Goal: Transaction & Acquisition: Purchase product/service

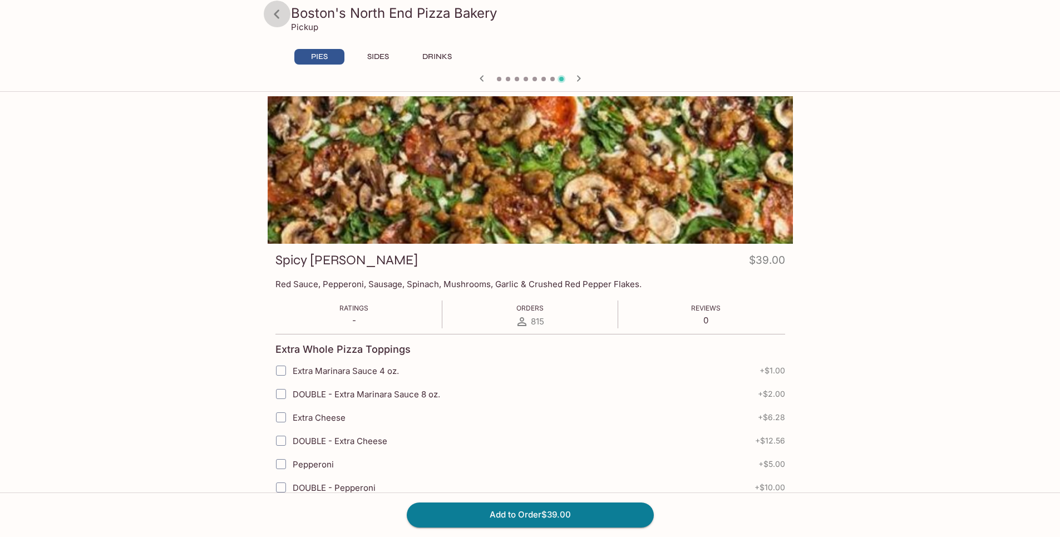
click at [283, 13] on icon at bounding box center [276, 13] width 19 height 19
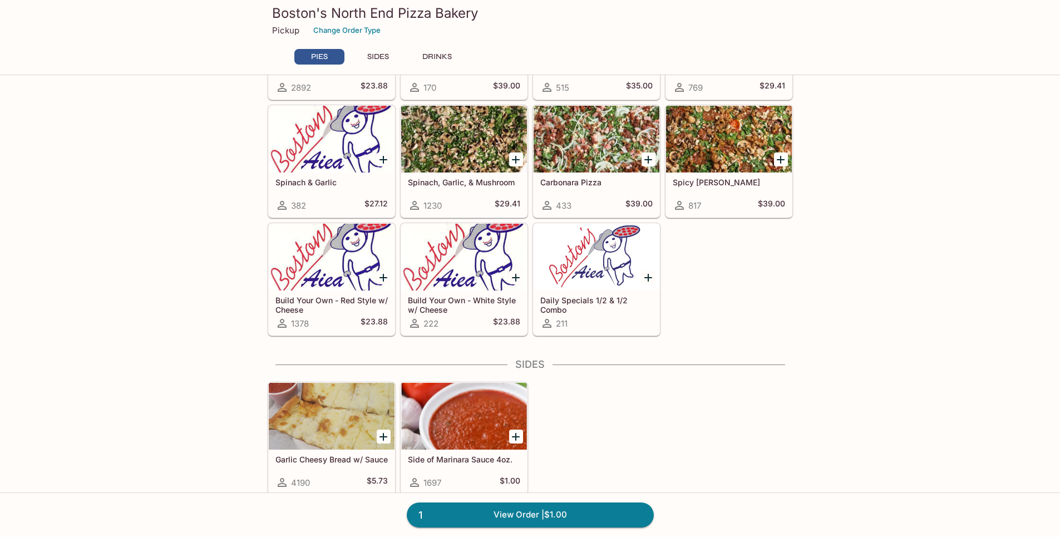
scroll to position [389, 0]
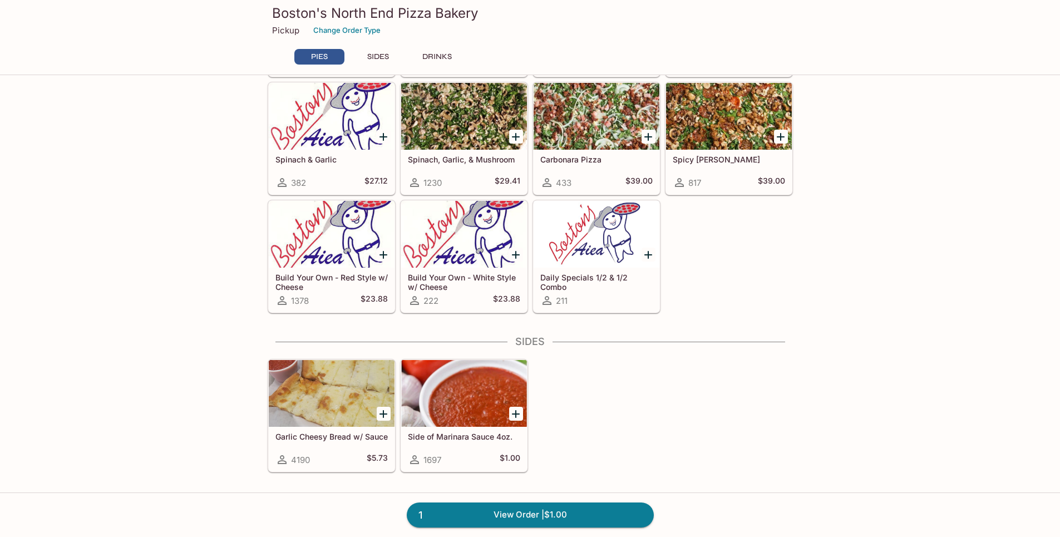
click at [637, 257] on div at bounding box center [648, 254] width 23 height 23
click at [649, 253] on icon "Add Daily Specials 1/2 & 1/2 Combo" at bounding box center [648, 255] width 8 height 8
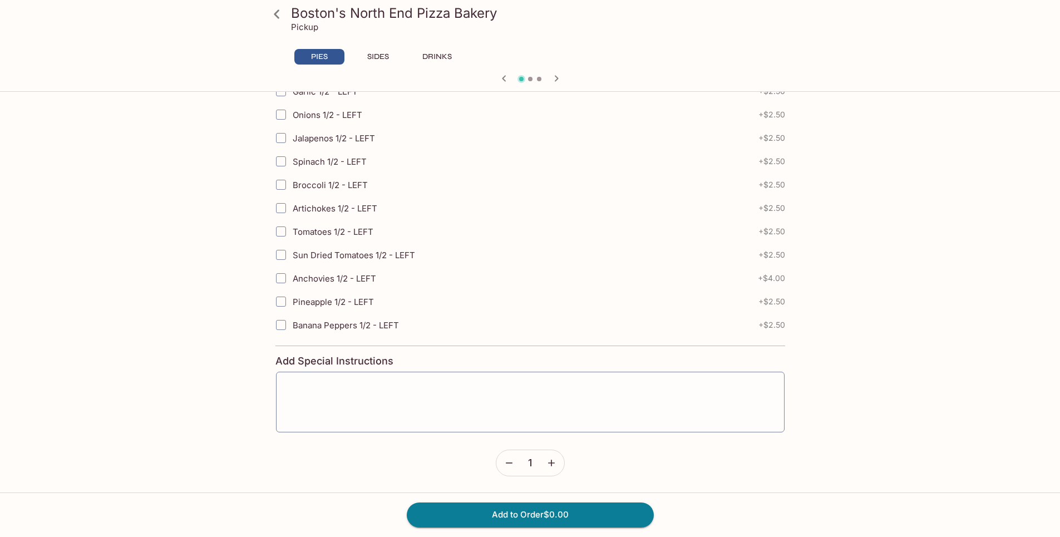
scroll to position [111, 0]
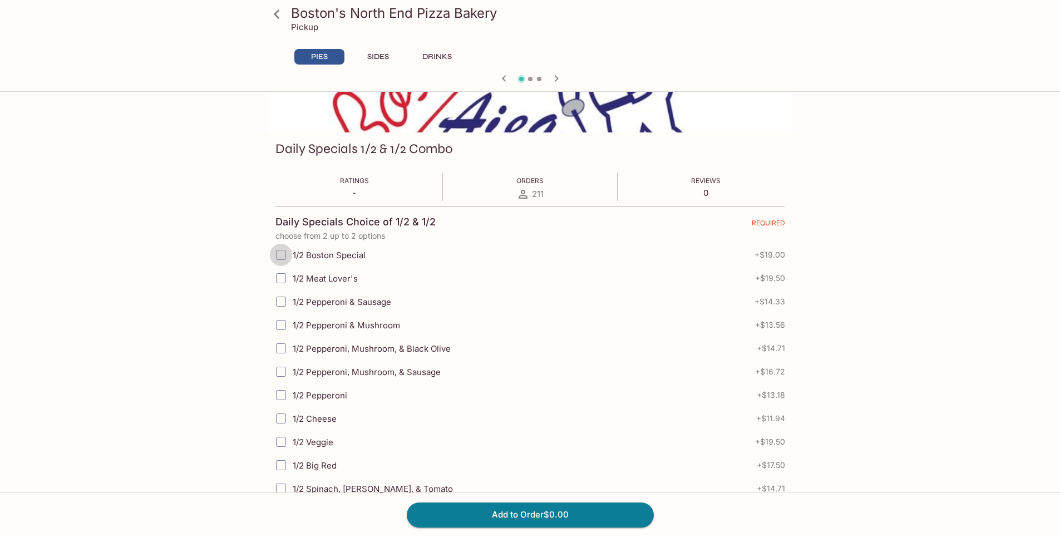
click at [285, 255] on input "1/2 Boston Special" at bounding box center [281, 255] width 22 height 22
checkbox input "true"
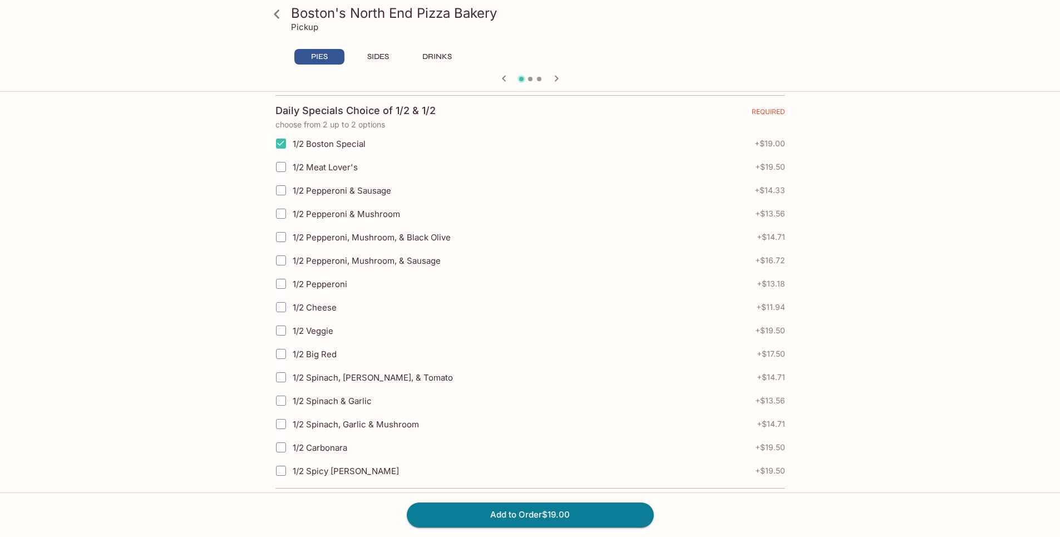
click at [285, 328] on input "1/2 Veggie" at bounding box center [281, 330] width 22 height 22
checkbox input "true"
click at [516, 510] on button "Add to Order $38.50" at bounding box center [530, 515] width 247 height 24
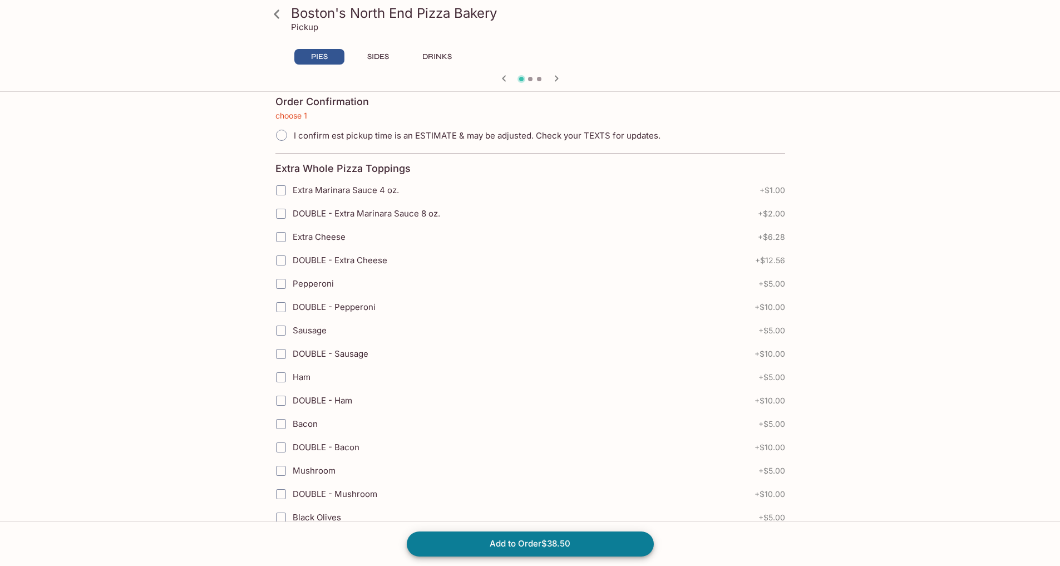
scroll to position [327, 0]
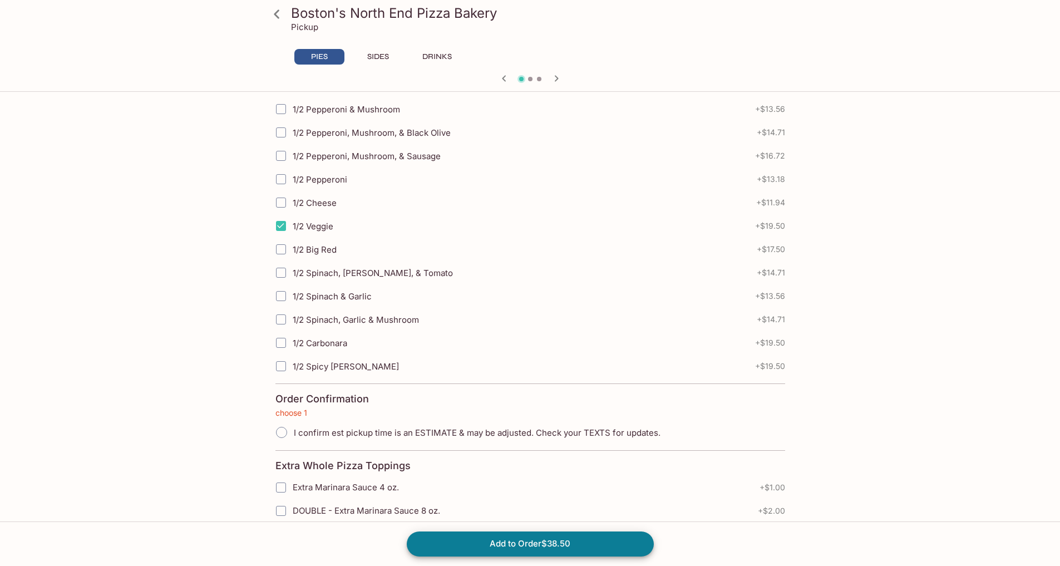
click at [314, 431] on span "I confirm est pickup time is an ESTIMATE & may be adjusted. Check your TEXTS fo…" at bounding box center [477, 432] width 367 height 11
click at [293, 431] on input "I confirm est pickup time is an ESTIMATE & may be adjusted. Check your TEXTS fo…" at bounding box center [281, 432] width 23 height 23
radio input "true"
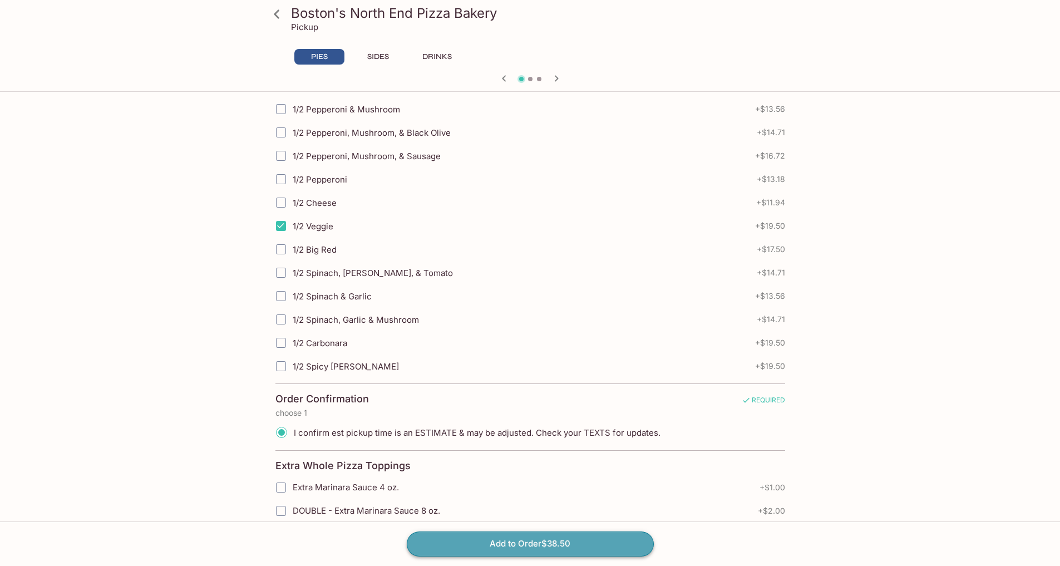
click at [574, 536] on button "Add to Order $38.50" at bounding box center [530, 543] width 247 height 24
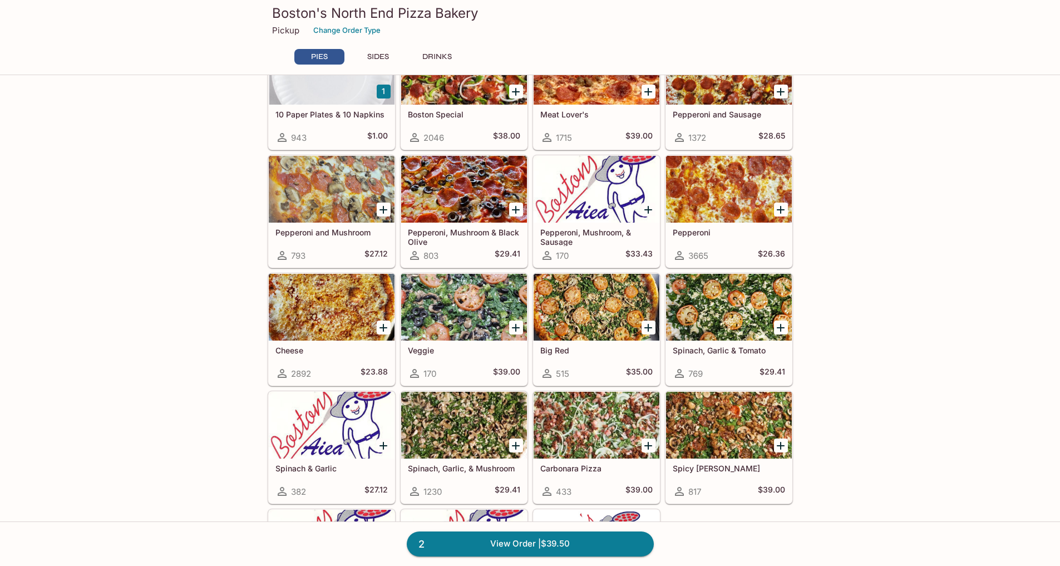
scroll to position [223, 0]
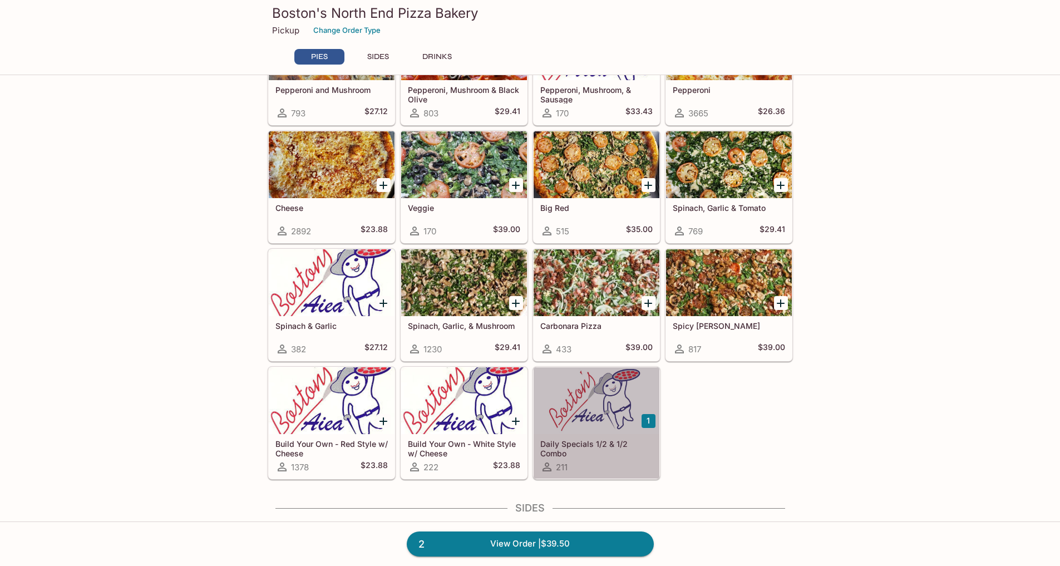
click at [608, 452] on h5 "Daily Specials 1/2 & 1/2 Combo" at bounding box center [596, 448] width 112 height 18
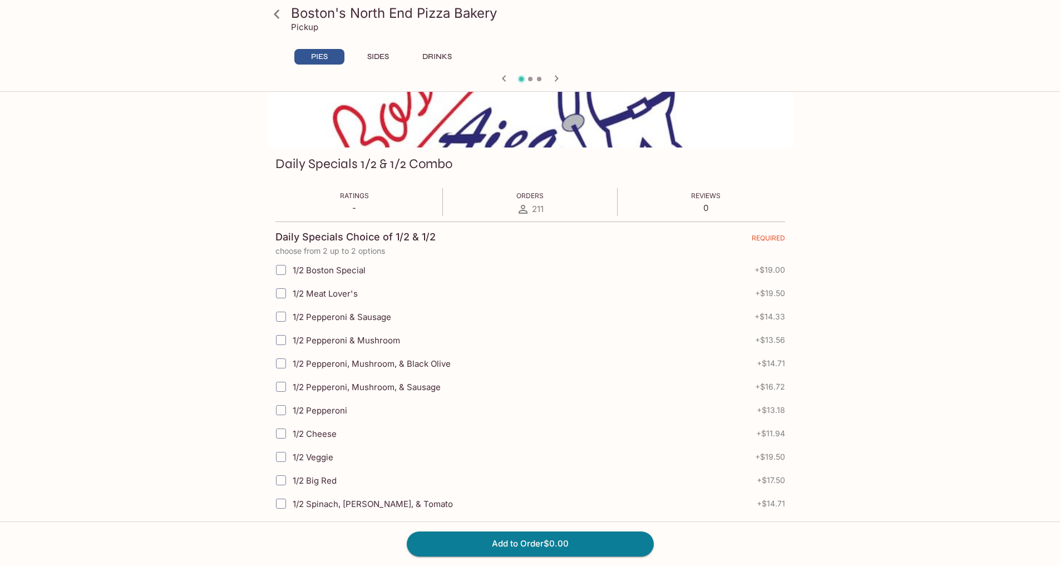
scroll to position [111, 0]
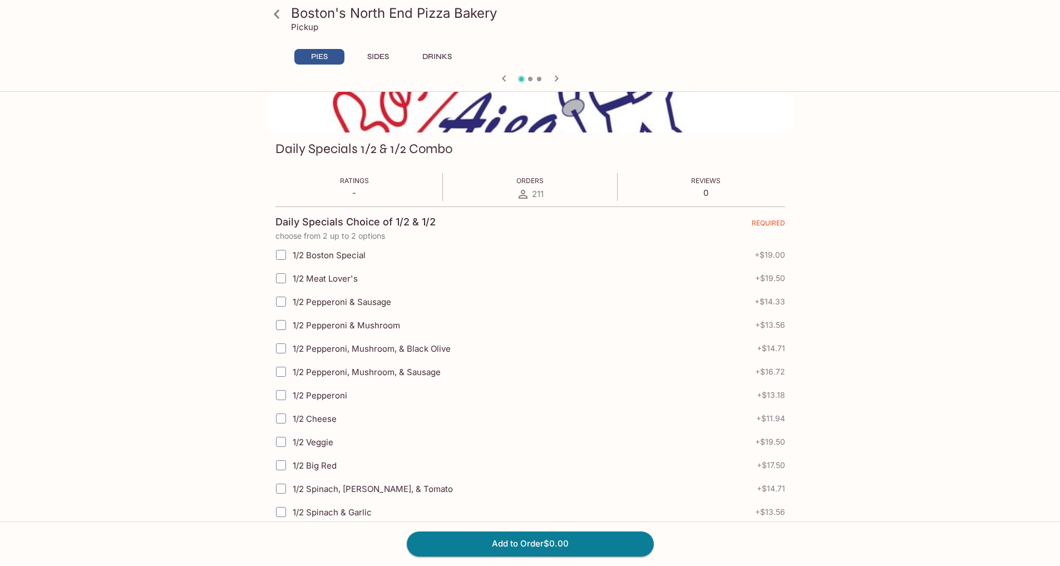
click at [280, 277] on input "1/2 Meat Lover's" at bounding box center [281, 278] width 22 height 22
checkbox input "true"
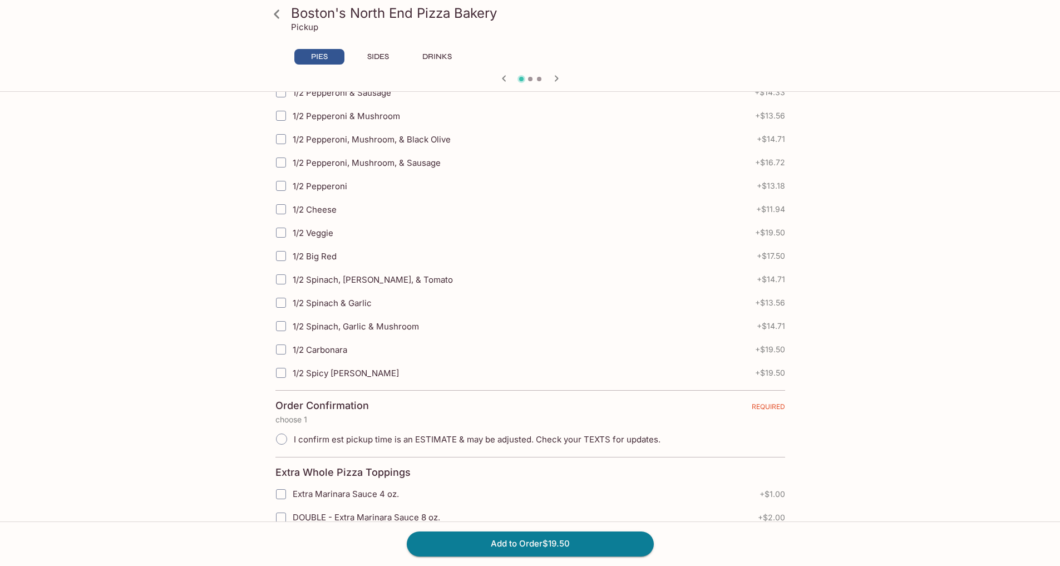
scroll to position [334, 0]
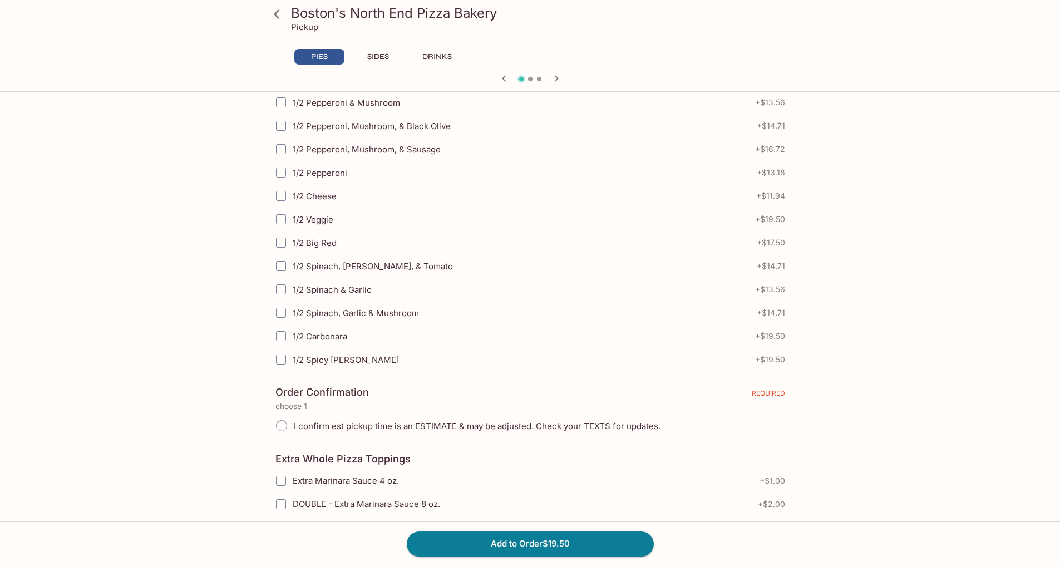
click at [284, 357] on input "1/2 Spicy Jenny" at bounding box center [281, 359] width 22 height 22
checkbox input "true"
click at [279, 421] on input "I confirm est pickup time is an ESTIMATE & may be adjusted. Check your TEXTS fo…" at bounding box center [281, 425] width 23 height 23
radio input "true"
click at [482, 536] on button "Add to Order $39.00" at bounding box center [530, 543] width 247 height 24
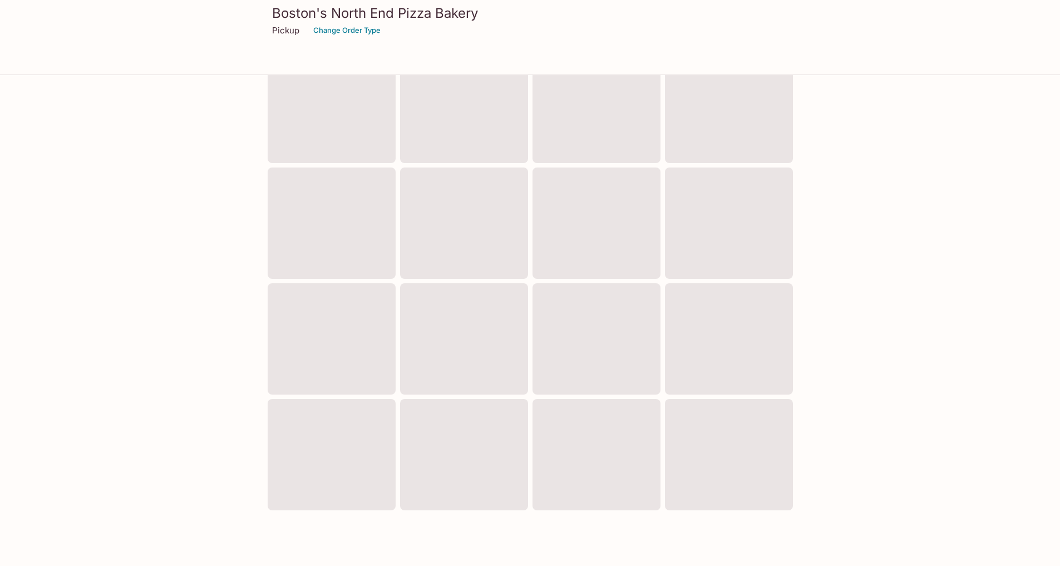
scroll to position [598, 0]
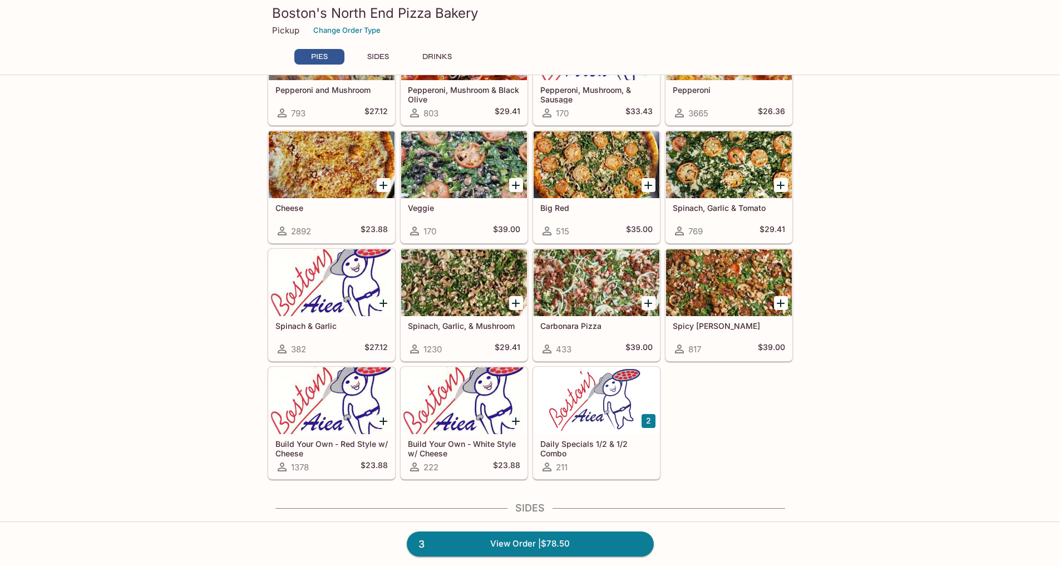
click at [380, 56] on button "SIDES" at bounding box center [378, 57] width 50 height 16
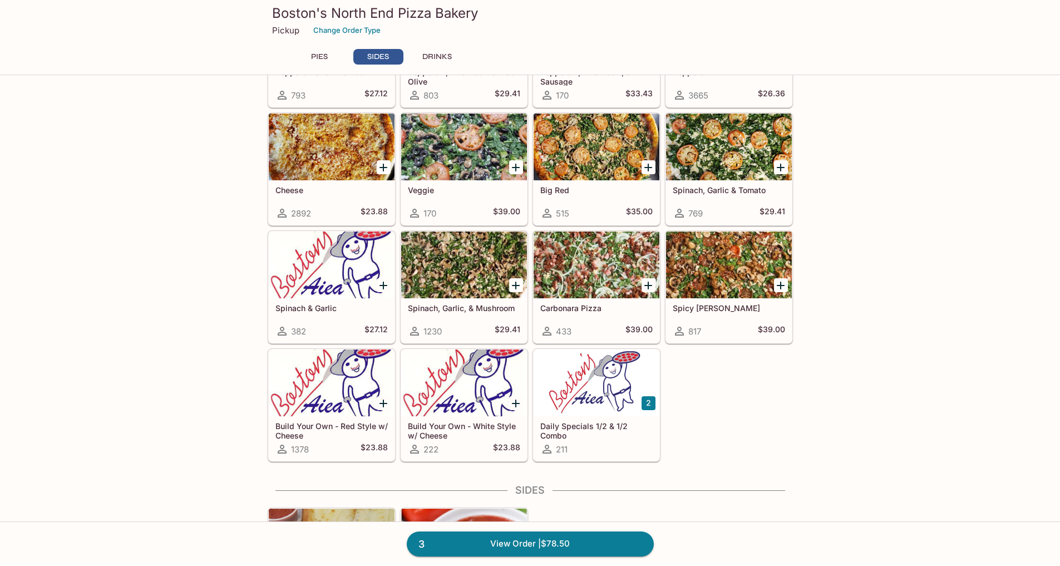
scroll to position [630, 0]
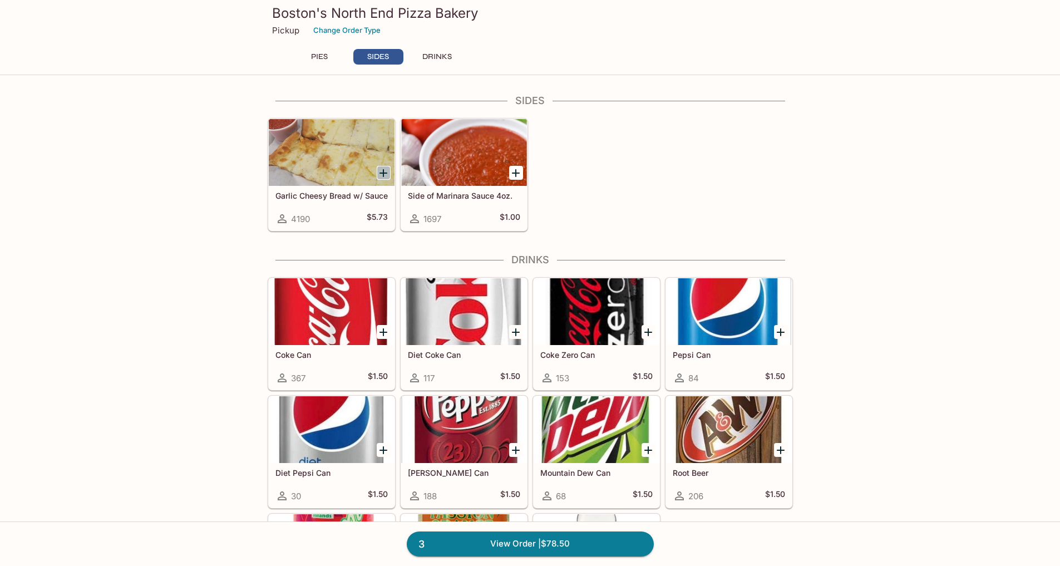
click at [385, 172] on icon "Add Garlic Cheesy Bread w/ Sauce" at bounding box center [383, 172] width 13 height 13
click at [519, 174] on icon "Add Side of Marinara Sauce 4oz." at bounding box center [515, 172] width 13 height 13
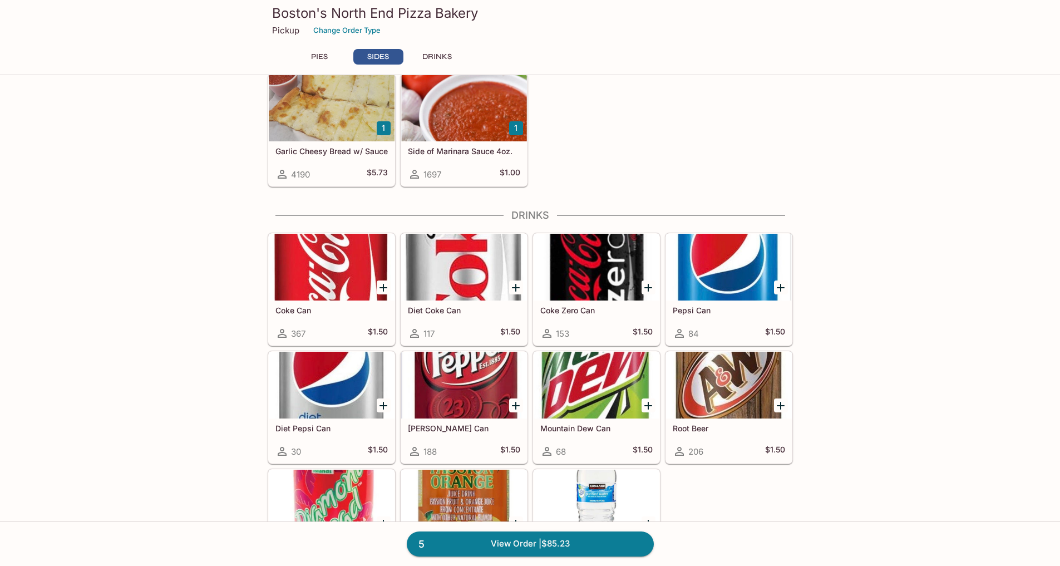
scroll to position [686, 0]
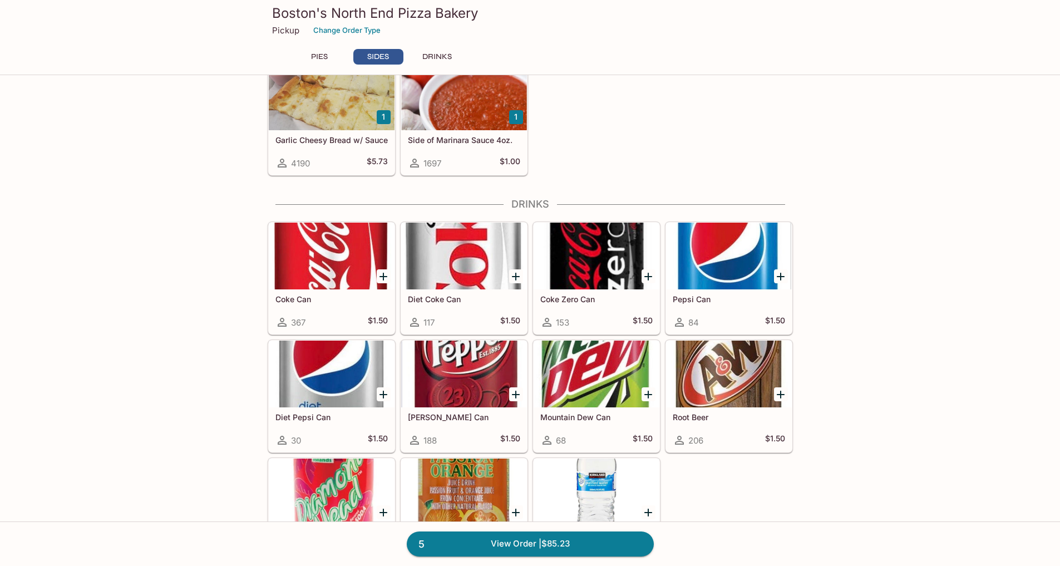
click at [383, 278] on icon "Add Coke Can" at bounding box center [384, 277] width 8 height 8
click at [647, 277] on icon "Add Coke Zero Can" at bounding box center [648, 276] width 13 height 13
click at [631, 301] on h5 "Coke Zero Can" at bounding box center [596, 298] width 112 height 9
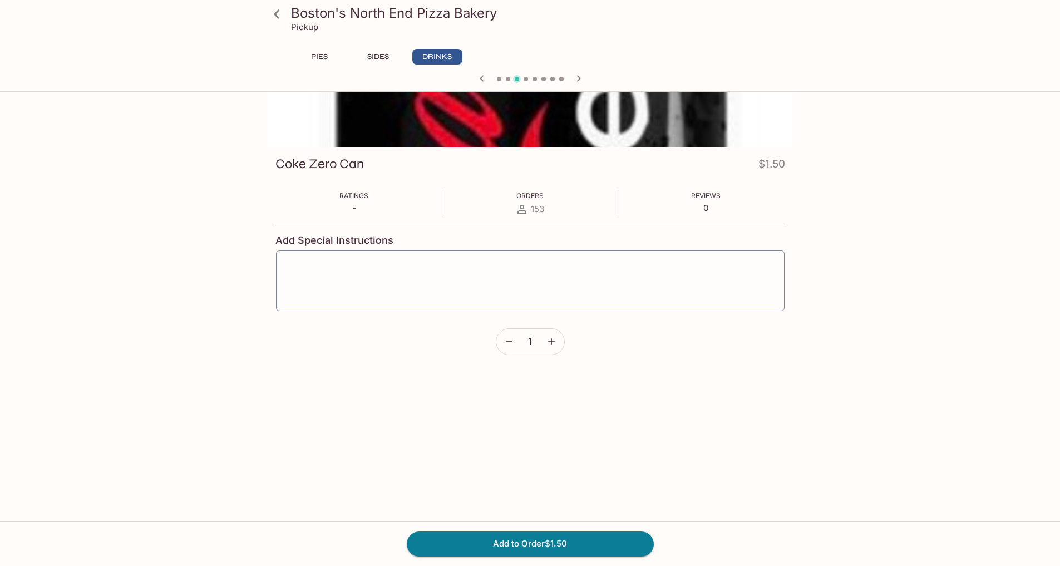
scroll to position [96, 0]
click at [550, 339] on icon "button" at bounding box center [551, 341] width 11 height 11
click at [580, 532] on button "Add to Order $3.00" at bounding box center [530, 543] width 247 height 24
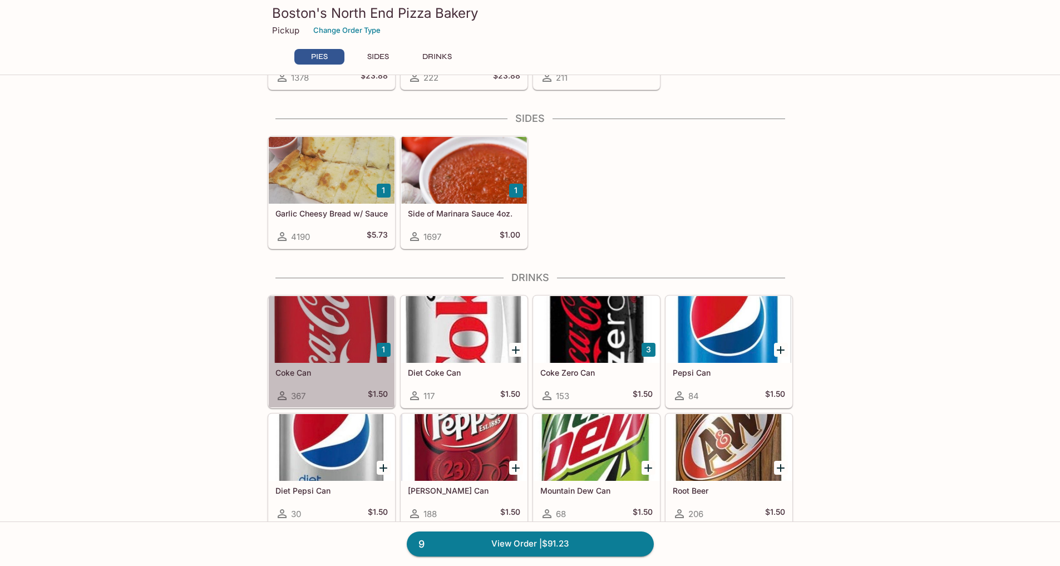
click at [383, 380] on div "Coke Can 367 $1.50" at bounding box center [332, 385] width 126 height 45
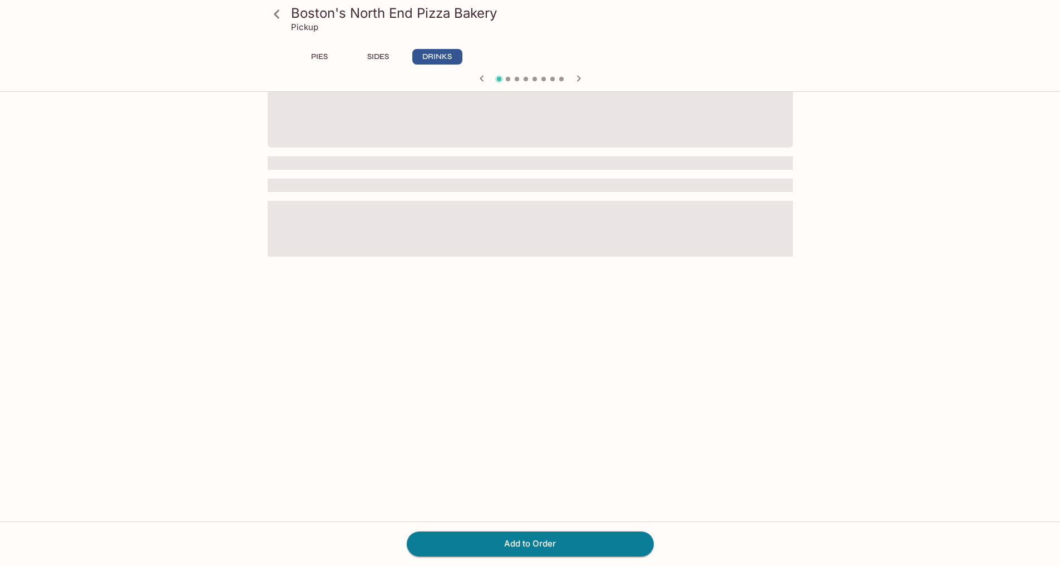
scroll to position [96, 0]
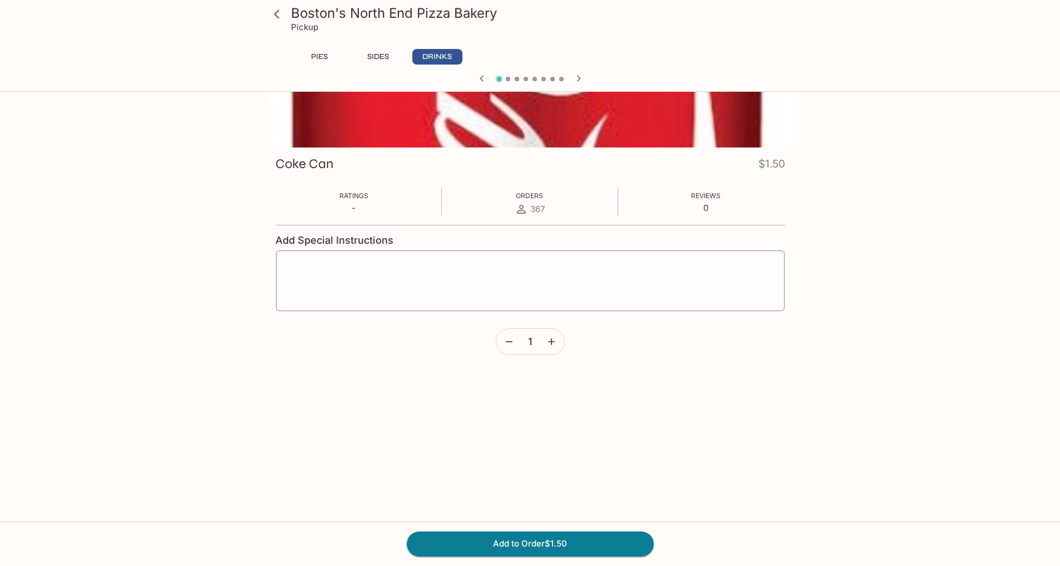
click at [554, 344] on icon "button" at bounding box center [551, 341] width 11 height 11
click at [557, 536] on button "Add to Order $3.00" at bounding box center [530, 543] width 247 height 24
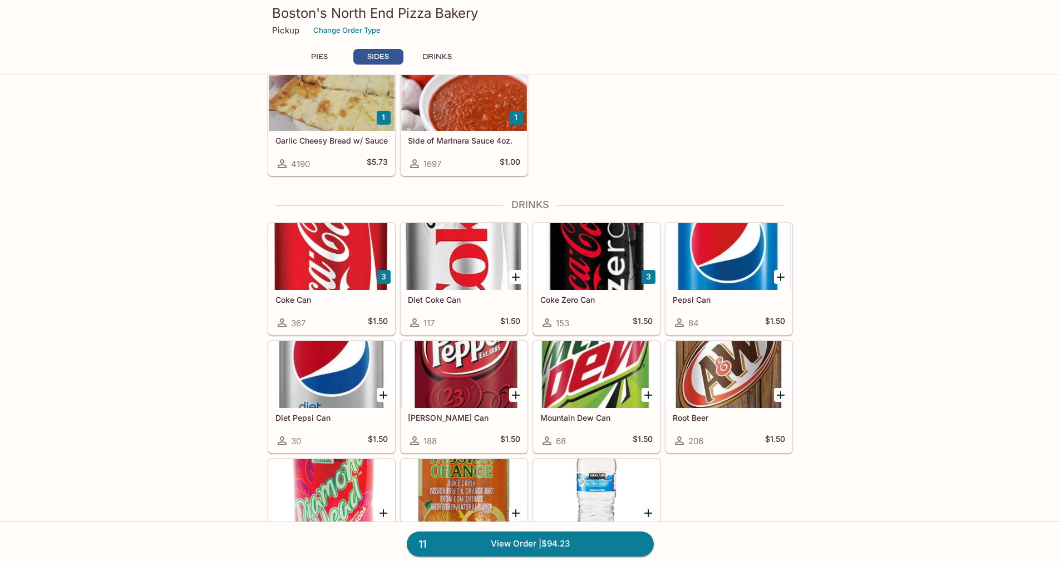
scroll to position [746, 0]
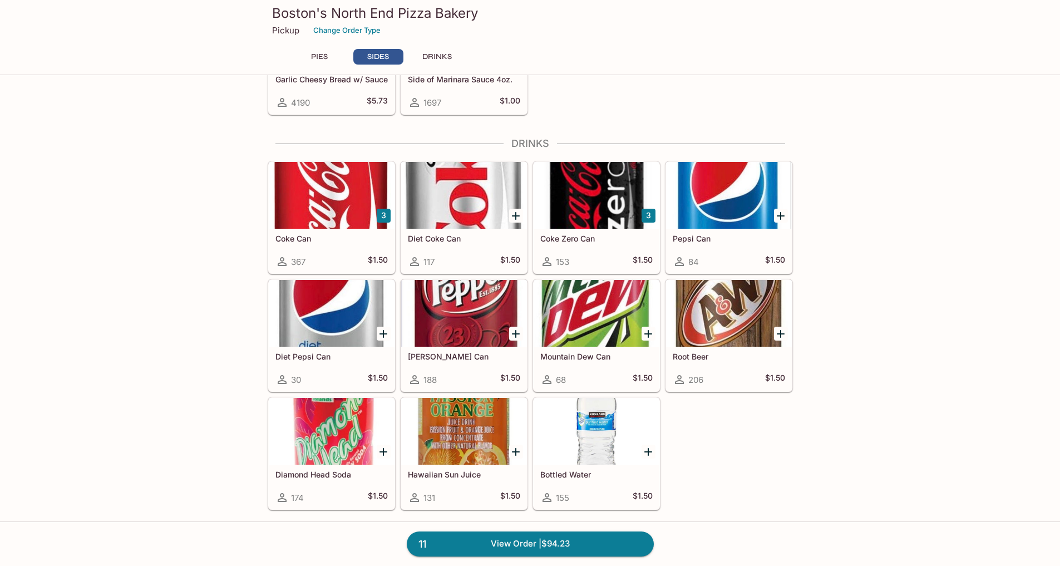
click at [518, 331] on icon "Add Dr. Pepper Can" at bounding box center [515, 333] width 13 height 13
click at [780, 333] on icon "Add Root Beer" at bounding box center [780, 333] width 13 height 13
click at [383, 334] on icon "Add Diet Pepsi Can" at bounding box center [384, 334] width 8 height 8
click at [573, 536] on link "14 View Order | $98.73" at bounding box center [530, 543] width 247 height 24
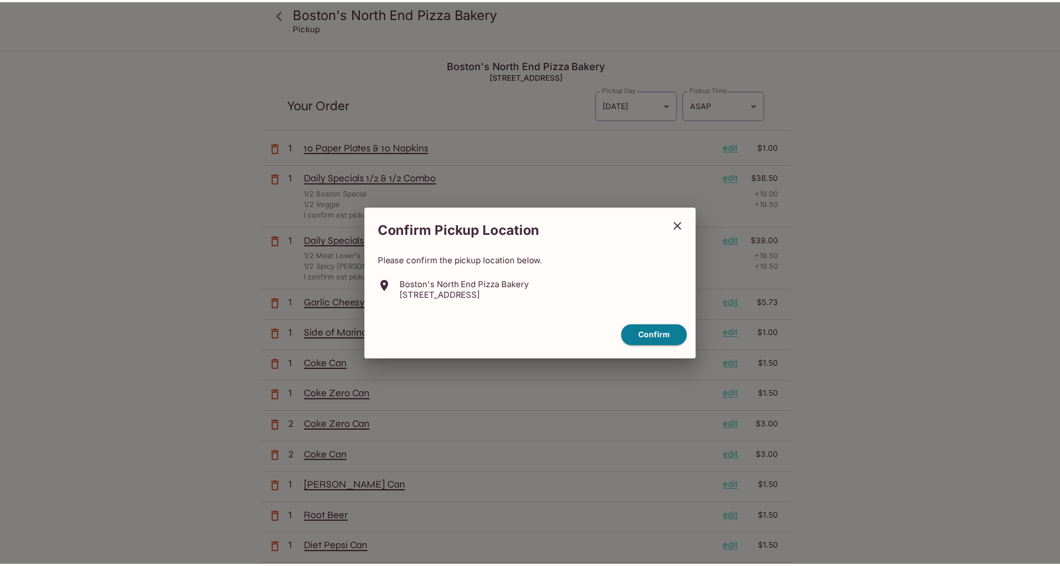
scroll to position [308, 0]
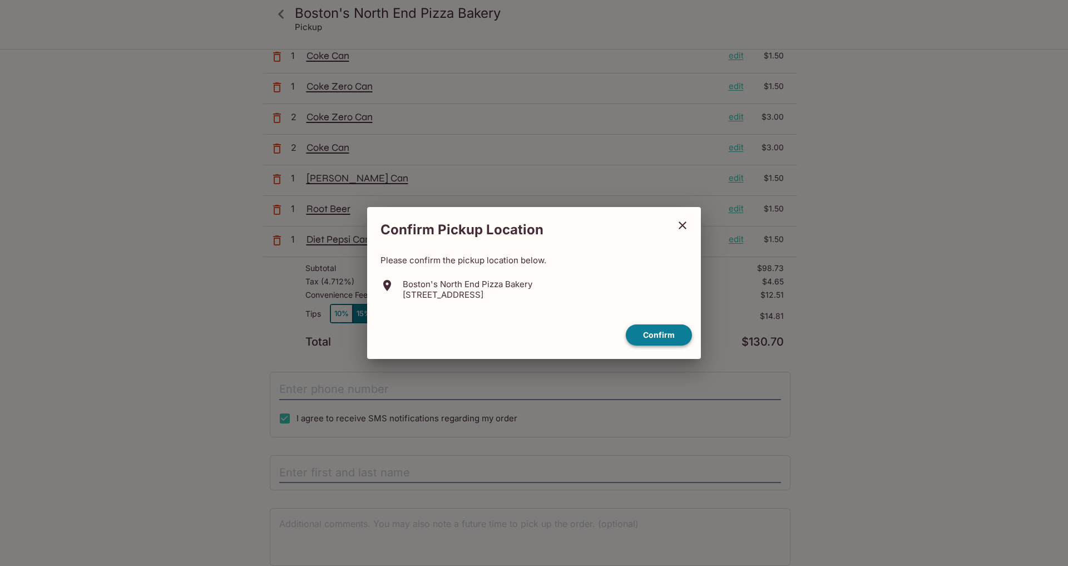
click at [654, 336] on button "Confirm" at bounding box center [659, 335] width 66 height 22
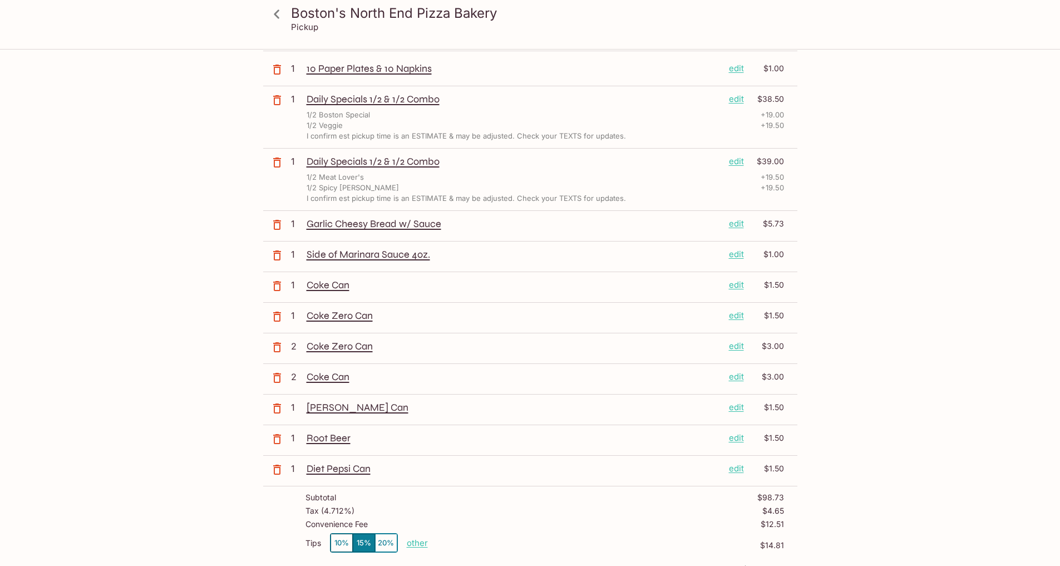
scroll to position [223, 0]
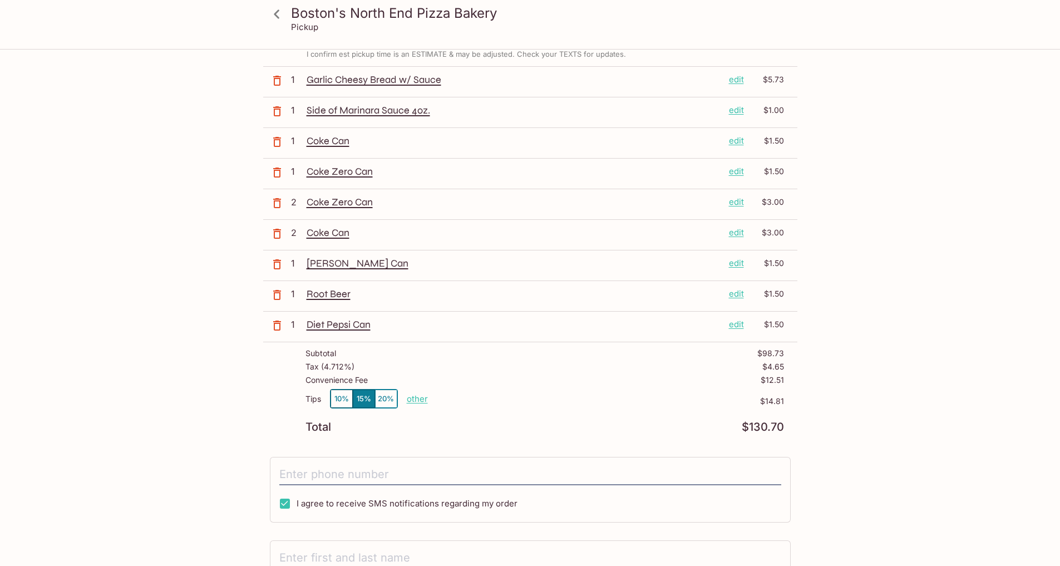
click at [348, 397] on button "10%" at bounding box center [342, 399] width 22 height 18
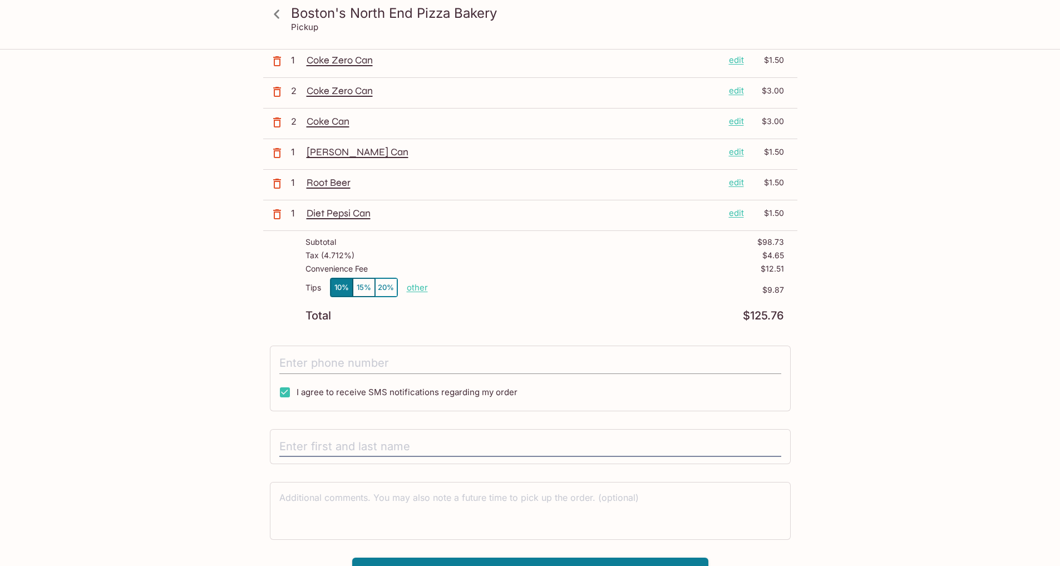
click at [436, 362] on input "tel" at bounding box center [530, 363] width 502 height 21
click at [523, 503] on textarea at bounding box center [530, 510] width 502 height 38
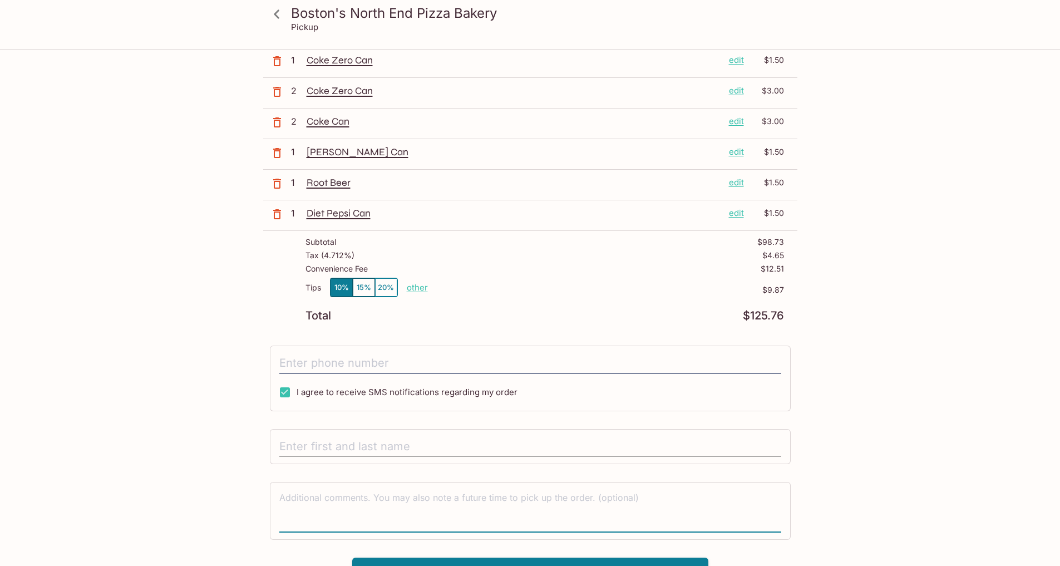
click at [464, 451] on input "text" at bounding box center [530, 446] width 502 height 21
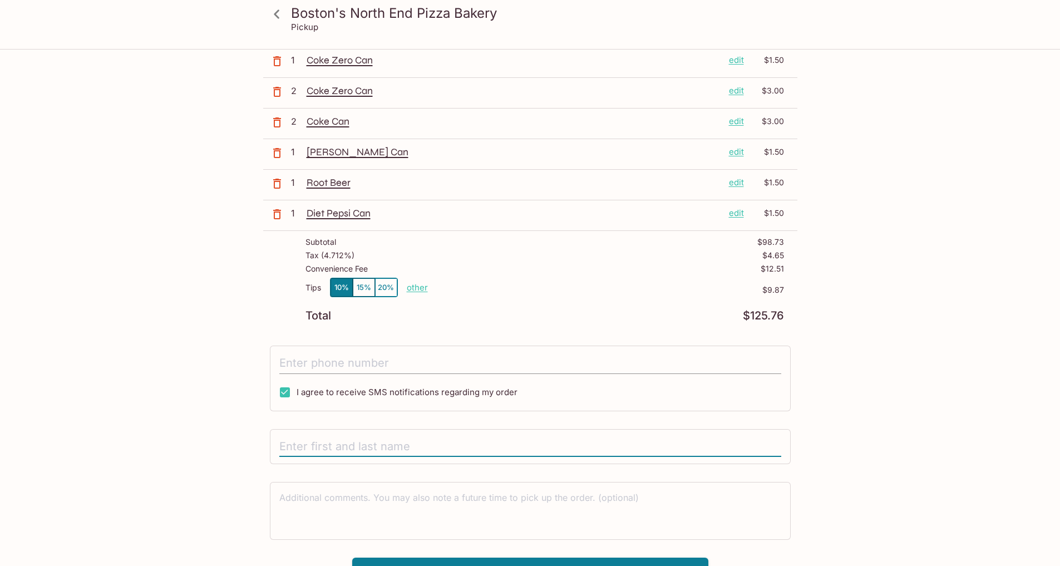
click at [395, 362] on input "tel" at bounding box center [530, 363] width 502 height 21
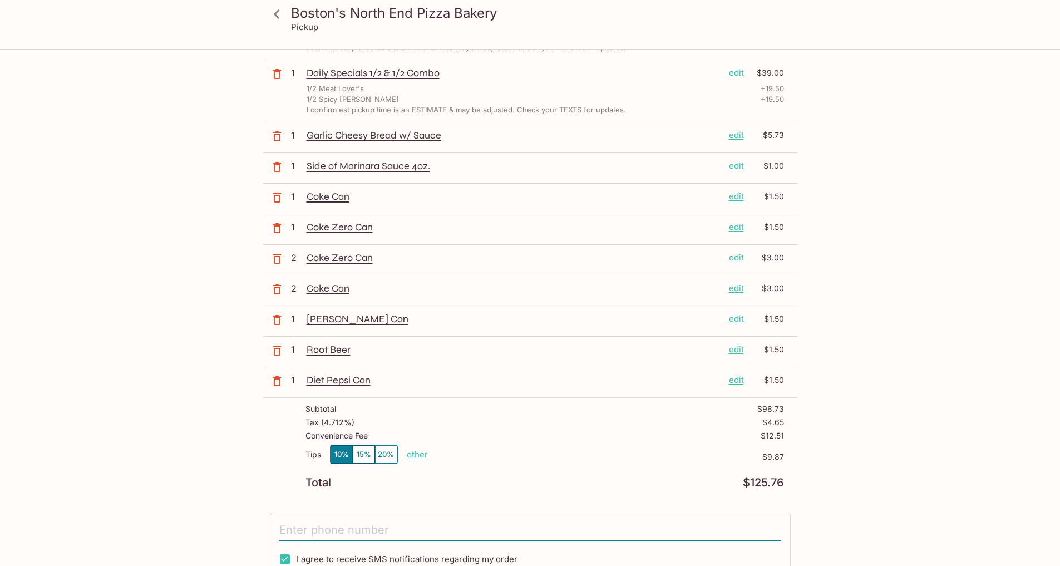
scroll to position [278, 0]
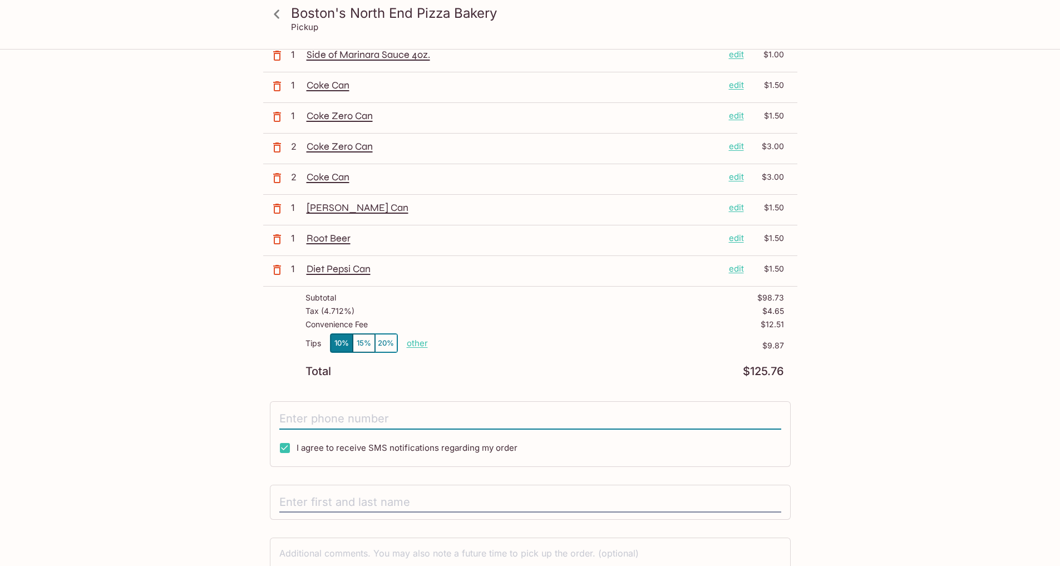
click at [533, 423] on input "tel" at bounding box center [530, 418] width 502 height 21
click at [521, 496] on input "text" at bounding box center [530, 502] width 502 height 21
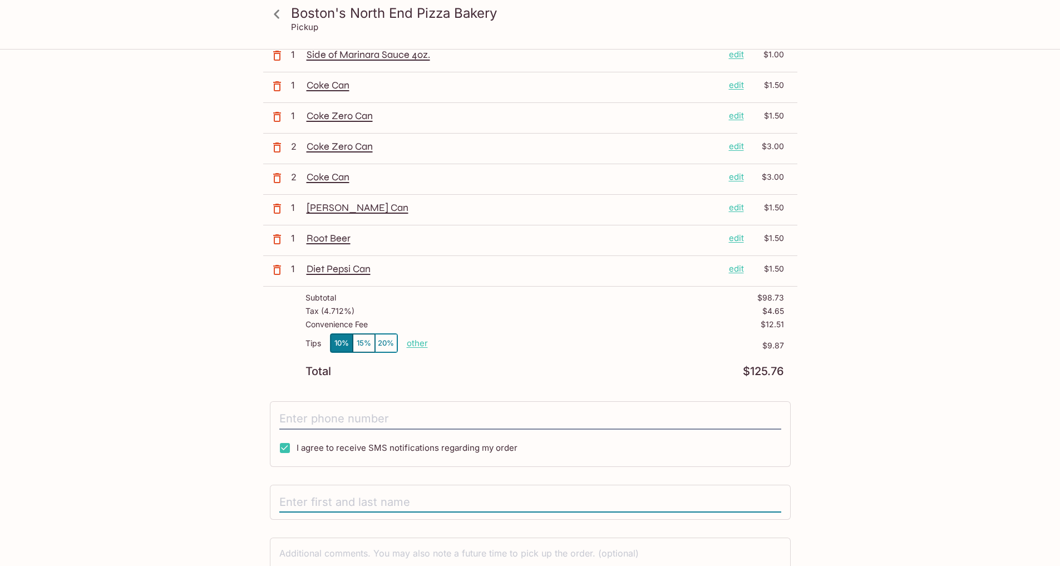
scroll to position [353, 0]
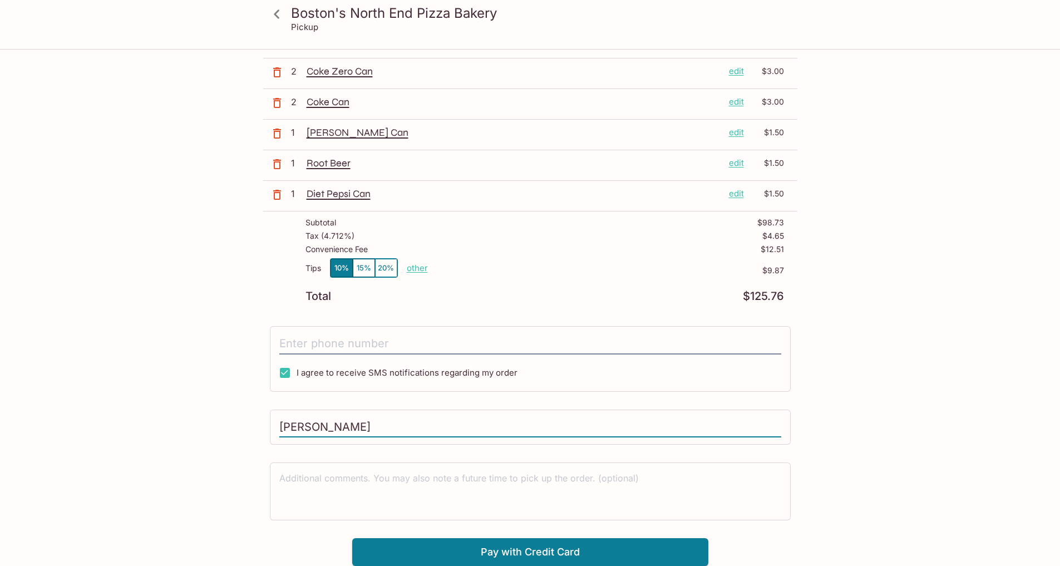
type input "Jayson Buchanan"
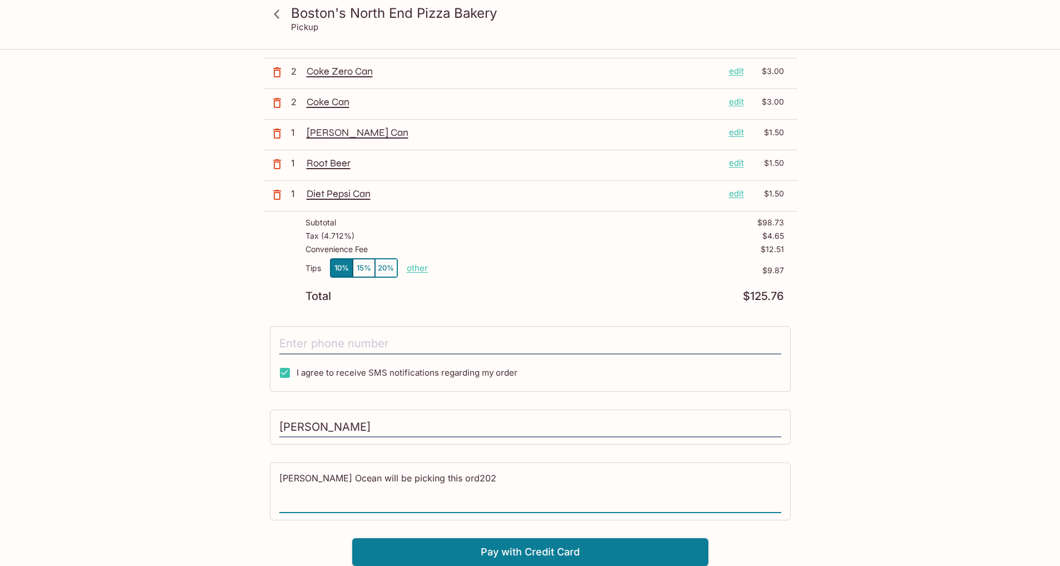
click at [716, 485] on textarea "Monita Ocean will be picking this ord202" at bounding box center [530, 491] width 502 height 38
type textarea "Monita Ocean will be picking this ord202"
click at [391, 346] on input "tel" at bounding box center [530, 343] width 502 height 21
click at [319, 485] on textarea "Monita Ocean will be picking this ord202" at bounding box center [530, 491] width 502 height 38
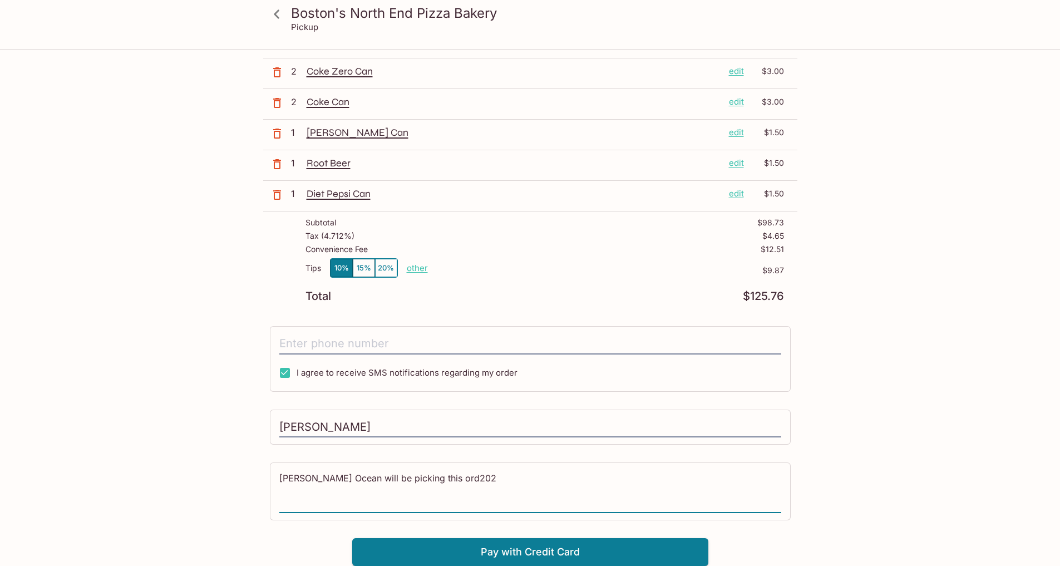
click at [319, 485] on textarea "Monita Ocean will be picking this ord202" at bounding box center [530, 491] width 502 height 38
click at [361, 490] on textarea "Monita Ocean will be picking this ord202" at bounding box center [530, 491] width 502 height 38
click at [358, 487] on textarea "Monita Ocean will be picking this ord202" at bounding box center [530, 491] width 502 height 38
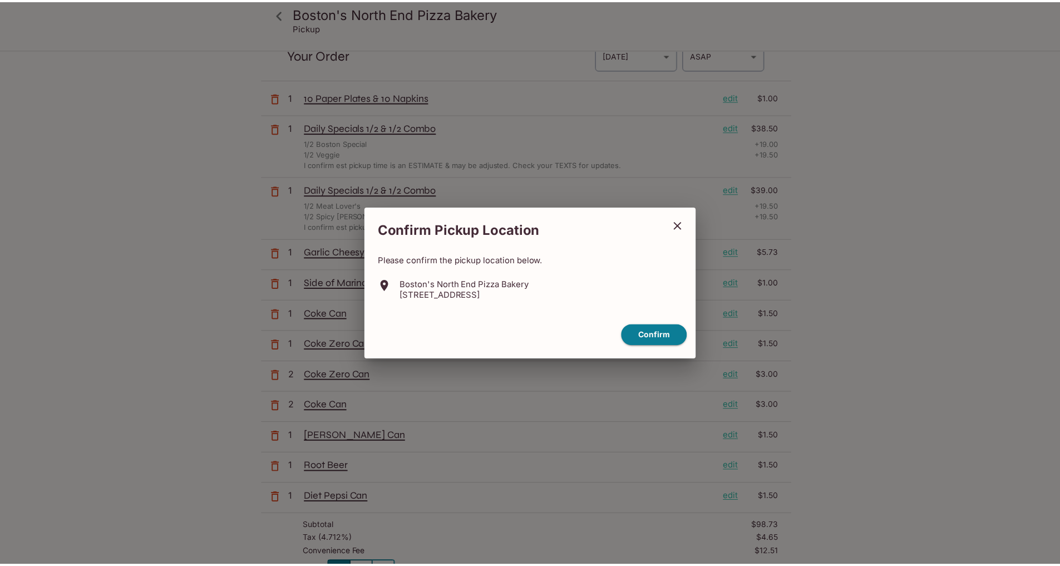
scroll to position [50, 0]
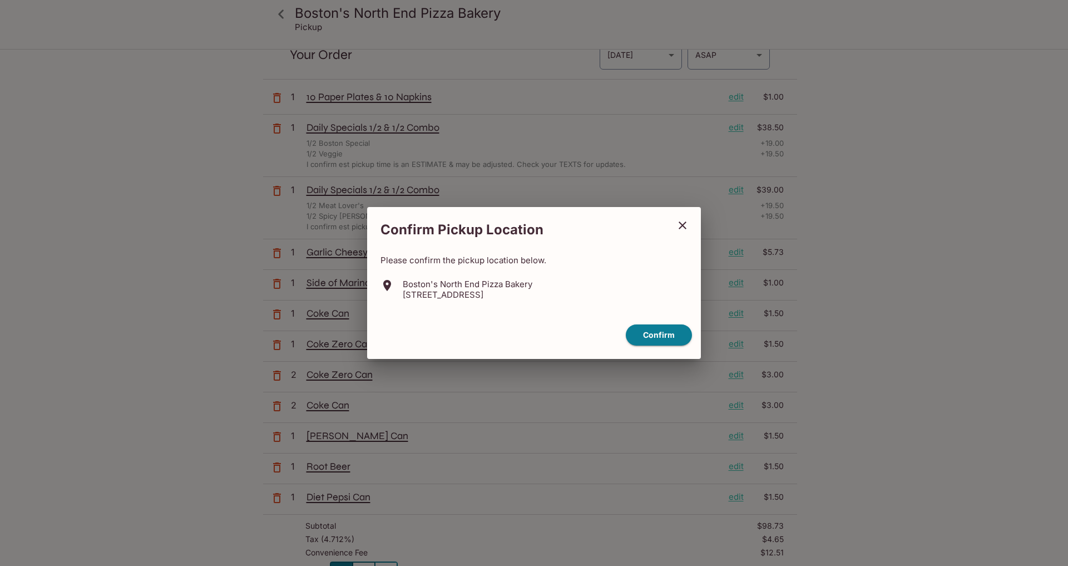
click at [693, 340] on div "Confirm" at bounding box center [534, 335] width 325 height 31
click at [651, 338] on button "Confirm" at bounding box center [659, 335] width 66 height 22
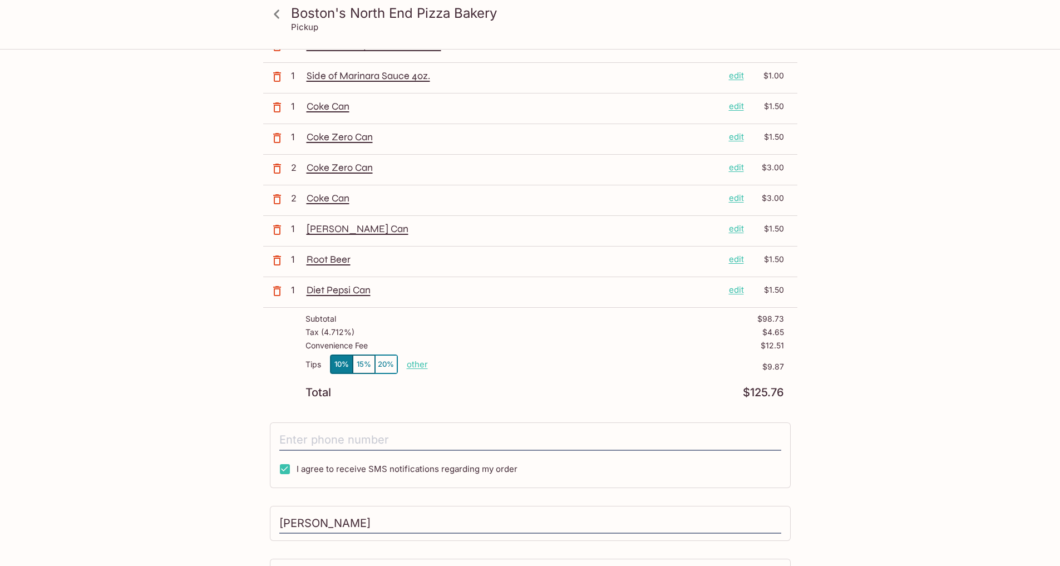
scroll to position [353, 0]
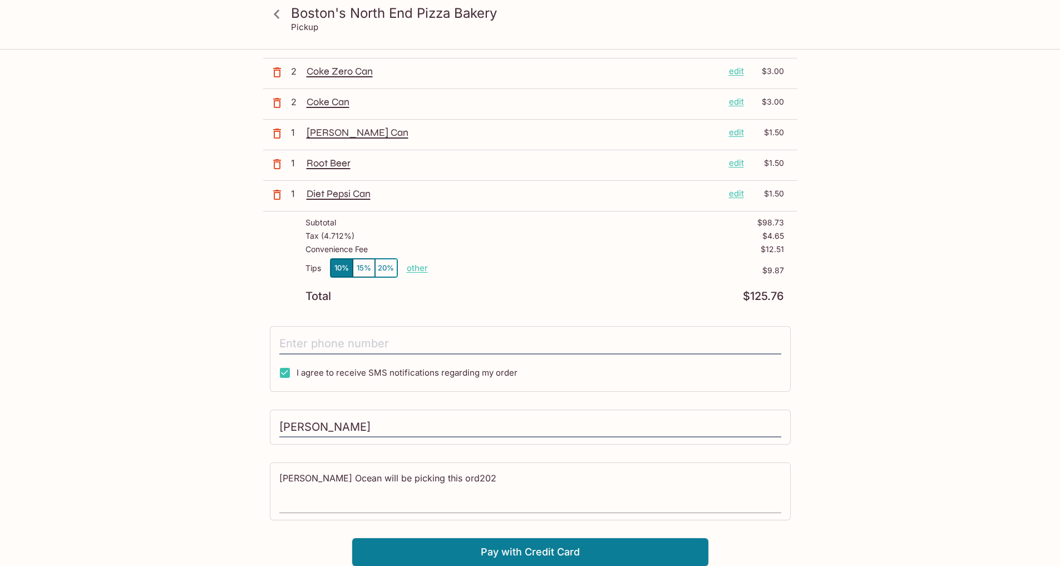
click at [462, 482] on textarea "Monita Ocean will be picking this ord202" at bounding box center [530, 491] width 502 height 38
type textarea "Monita Ocean will be picking up this order."
click at [380, 349] on input "tel" at bounding box center [530, 343] width 502 height 21
type input "(202) 596-2783"
click at [560, 558] on button "Pay with Credit Card" at bounding box center [530, 552] width 356 height 28
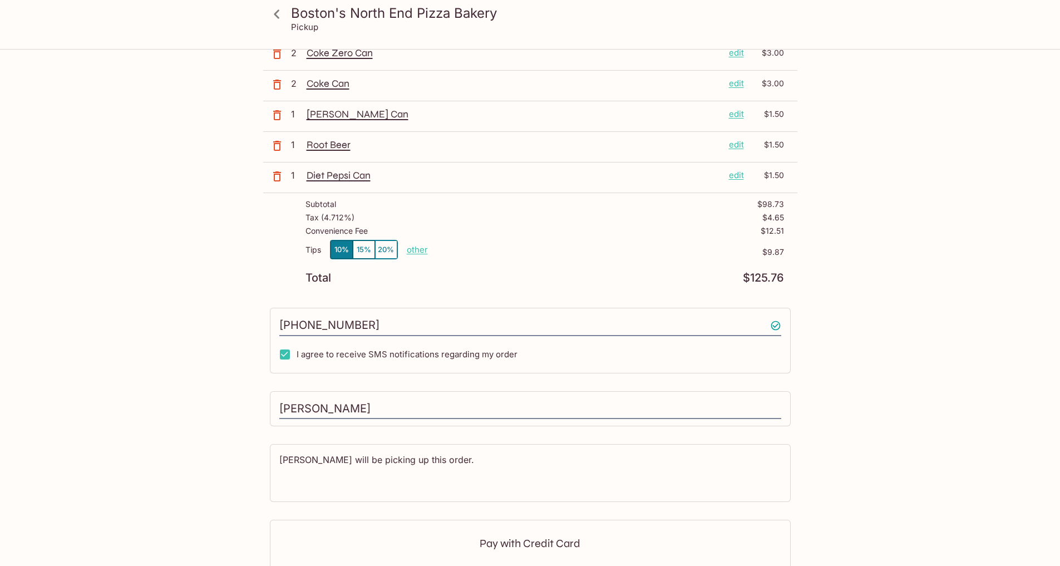
scroll to position [520, 0]
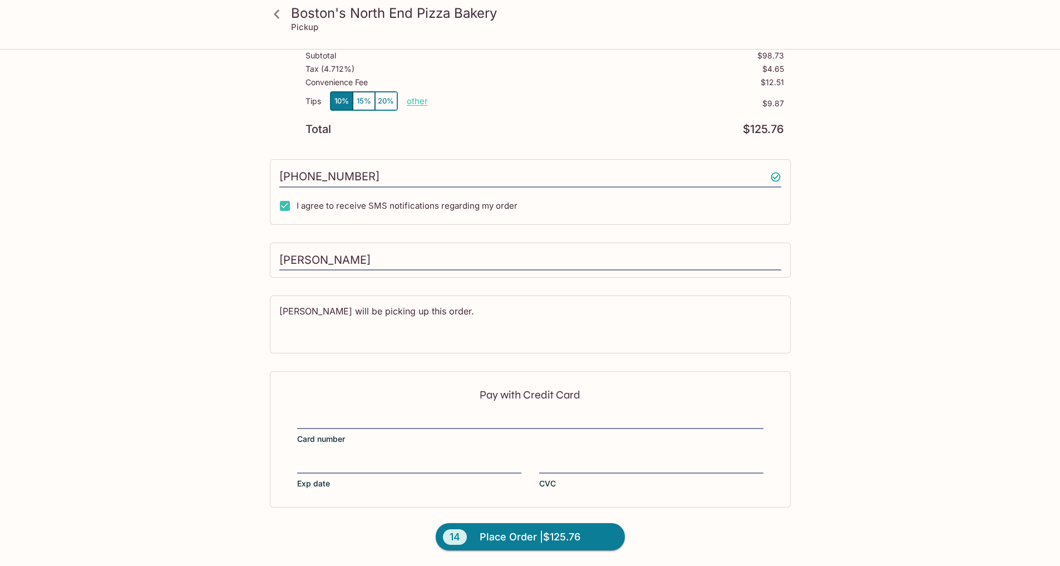
drag, startPoint x: 585, startPoint y: 541, endPoint x: 862, endPoint y: 445, distance: 293.4
click at [862, 444] on div "Boston's North End Pizza Bakery Pickup Boston's North End Pizza Bakery 98-302 K…" at bounding box center [530, 48] width 712 height 1036
click at [558, 543] on span "Place Order | $125.76" at bounding box center [530, 537] width 101 height 18
